Goal: Task Accomplishment & Management: Use online tool/utility

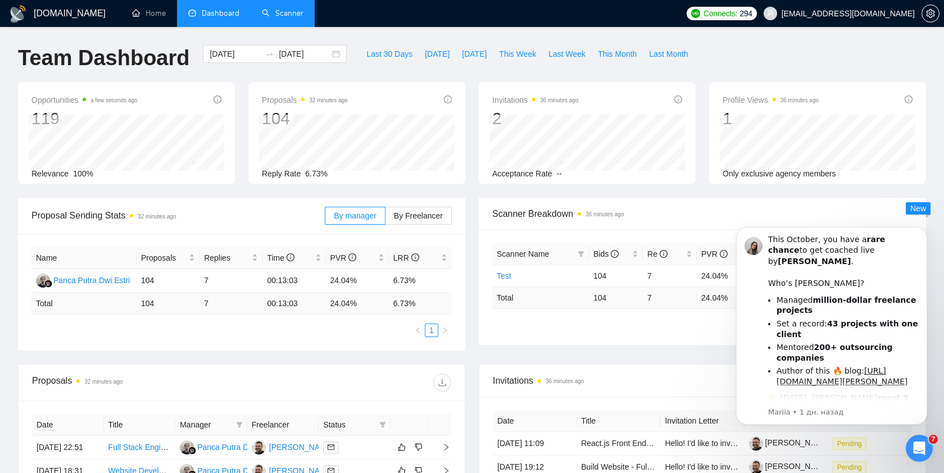
click at [278, 18] on link "Scanner" at bounding box center [283, 13] width 42 height 10
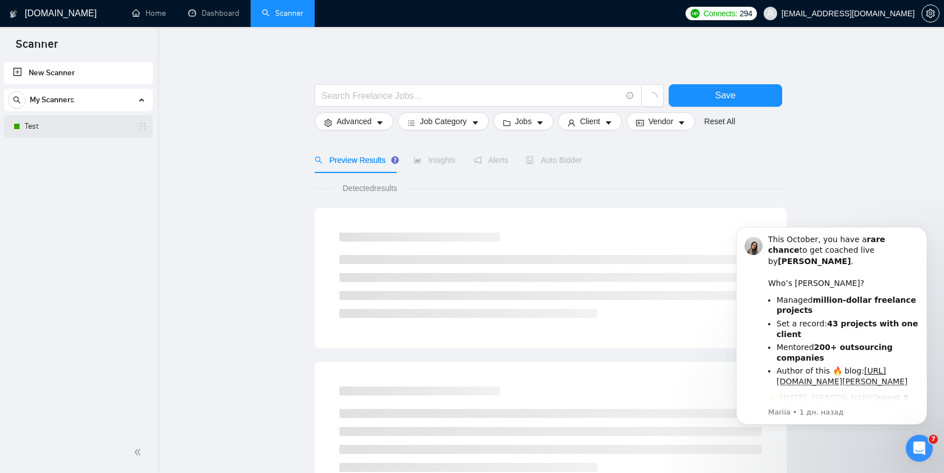
click at [76, 123] on link "Test" at bounding box center [78, 126] width 107 height 22
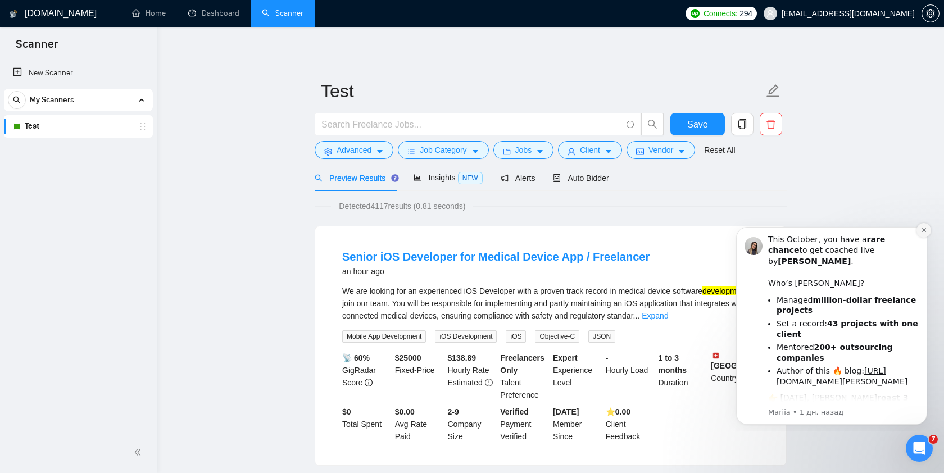
click at [925, 229] on icon "Dismiss notification" at bounding box center [924, 230] width 4 height 4
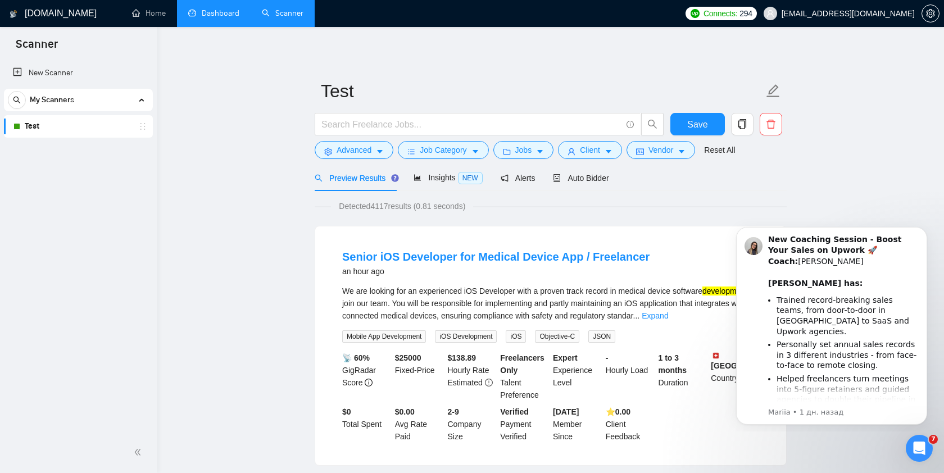
click at [216, 8] on link "Dashboard" at bounding box center [213, 13] width 51 height 10
